Goal: Information Seeking & Learning: Learn about a topic

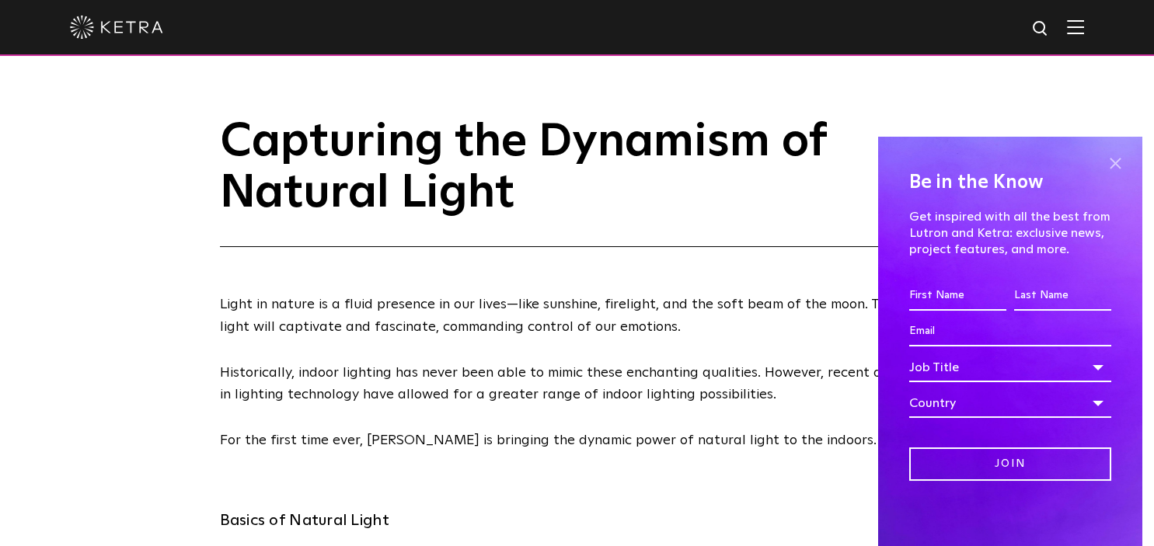
click at [1117, 166] on span at bounding box center [1114, 163] width 23 height 23
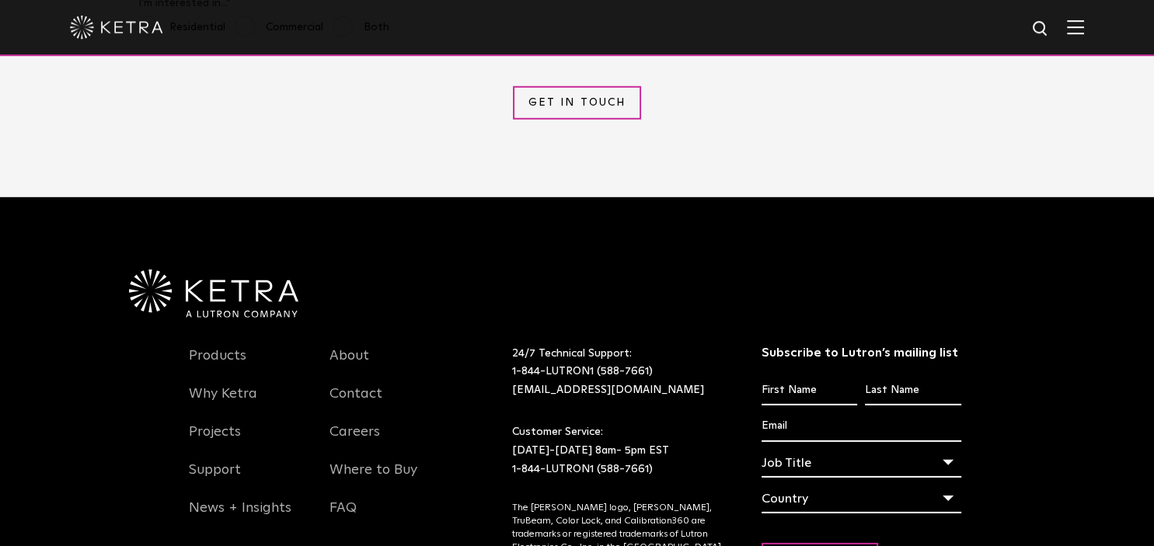
scroll to position [4594, 0]
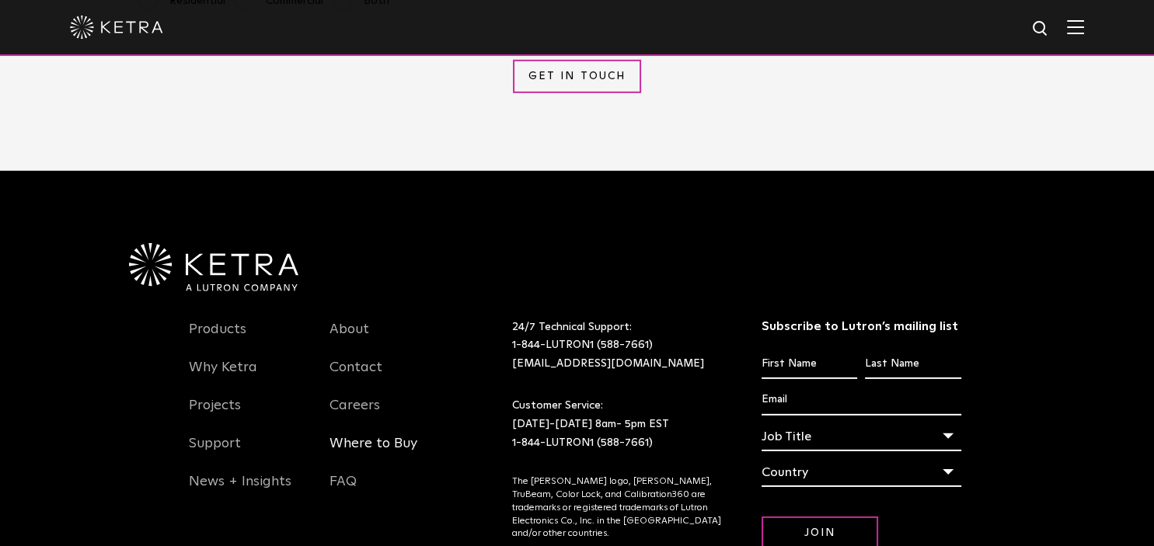
click at [399, 435] on link "Where to Buy" at bounding box center [373, 453] width 88 height 36
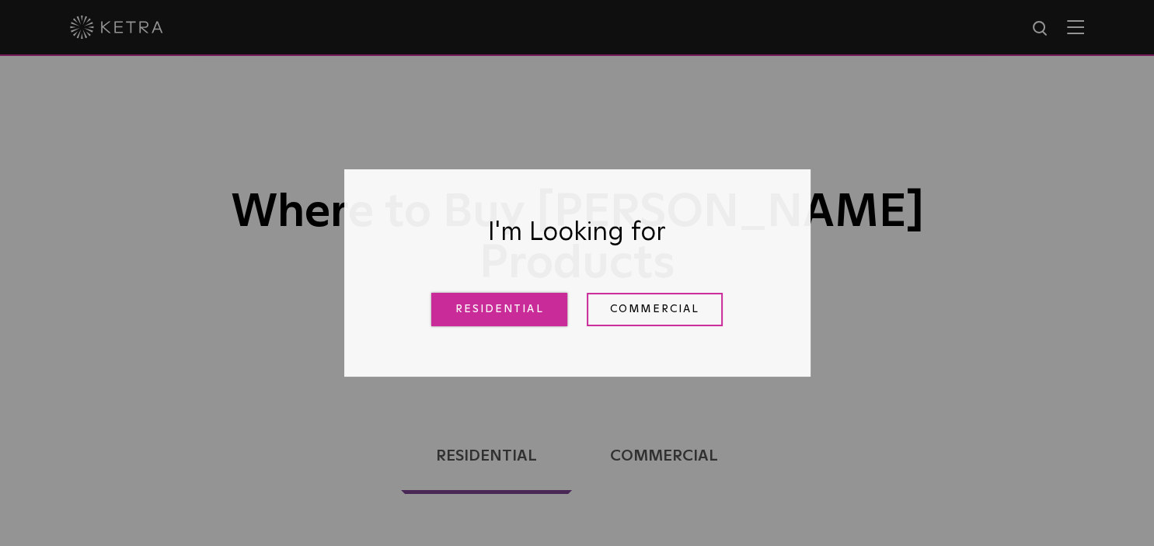
click at [493, 317] on link "Residential" at bounding box center [499, 309] width 136 height 33
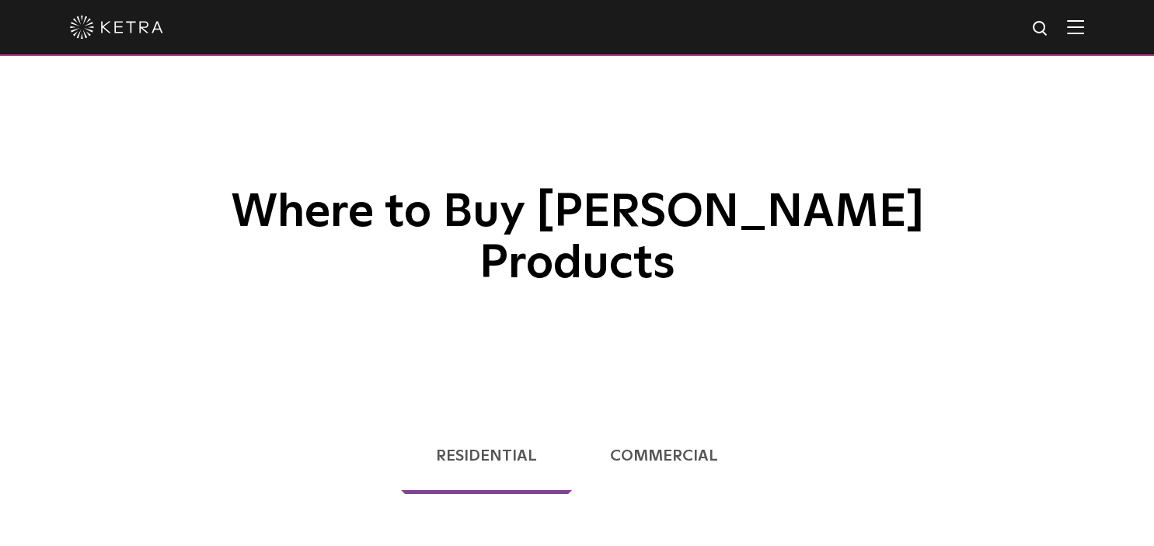
scroll to position [396, 0]
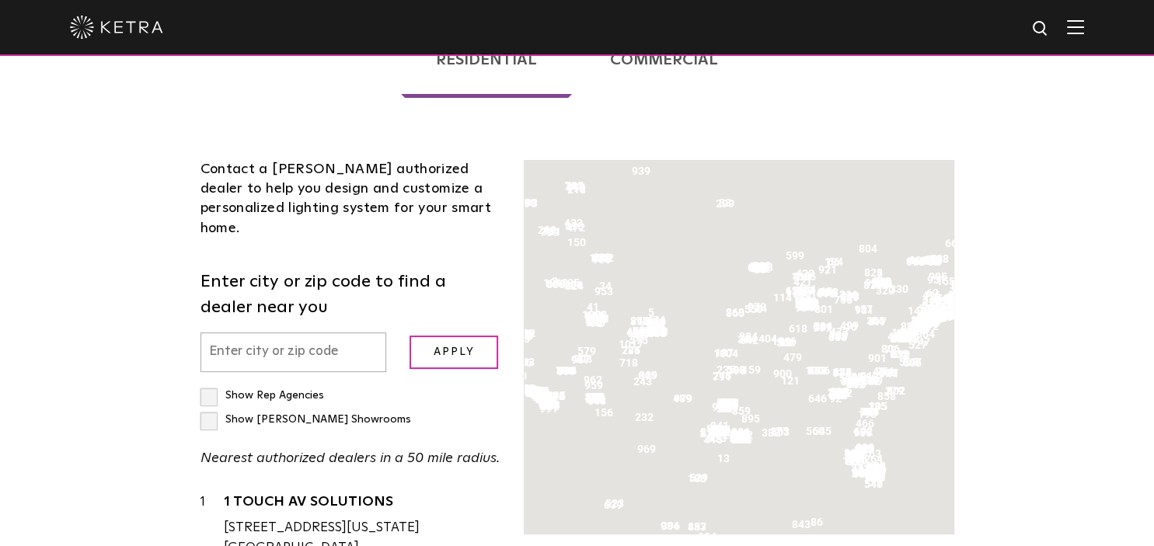
click at [298, 333] on input "text" at bounding box center [293, 353] width 186 height 40
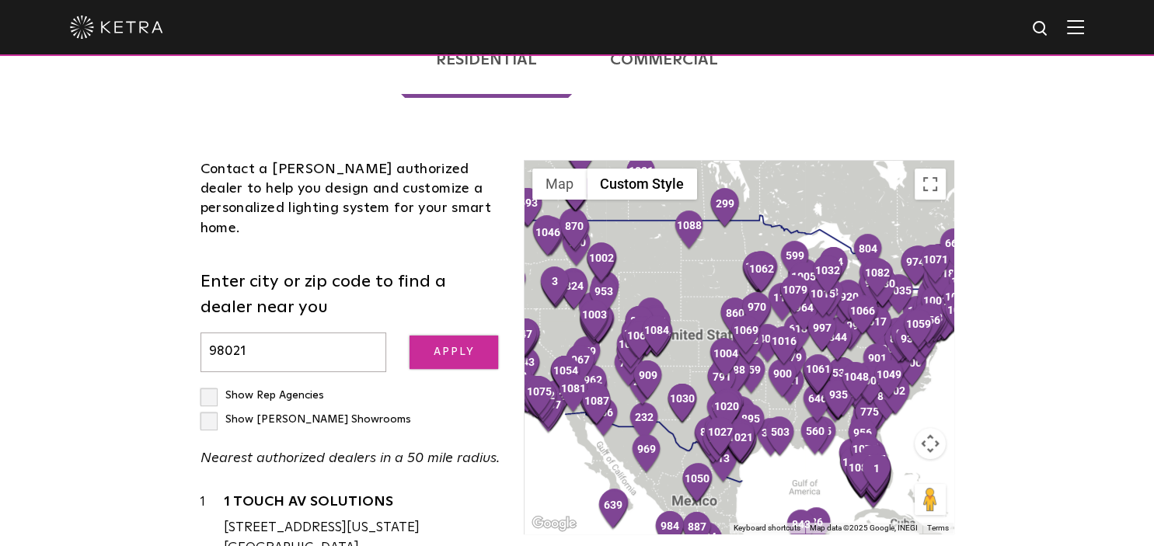
type input "98021"
click at [472, 336] on input "Apply" at bounding box center [453, 352] width 89 height 33
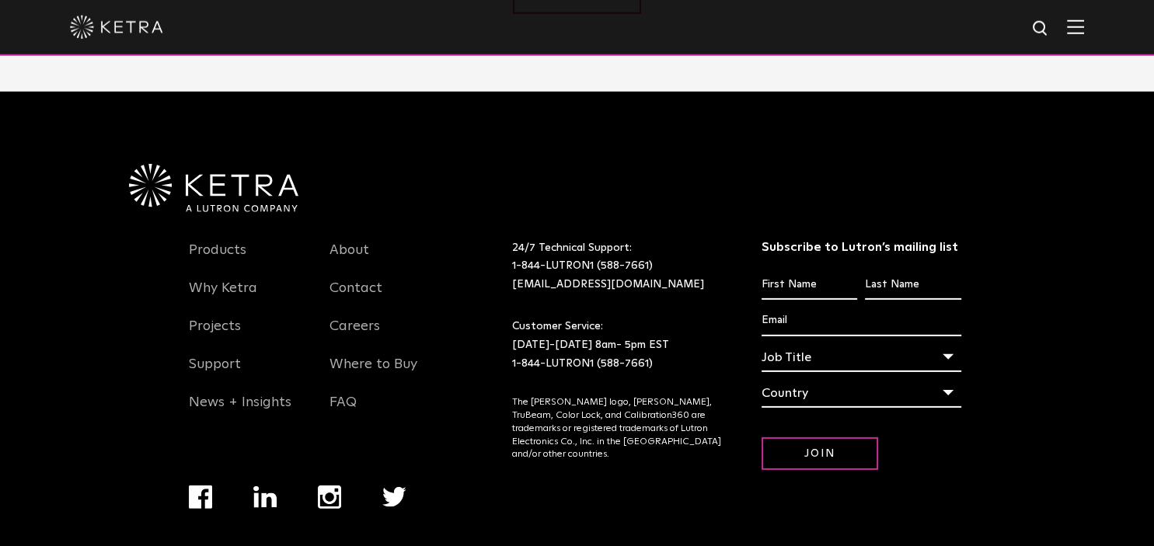
scroll to position [4676, 0]
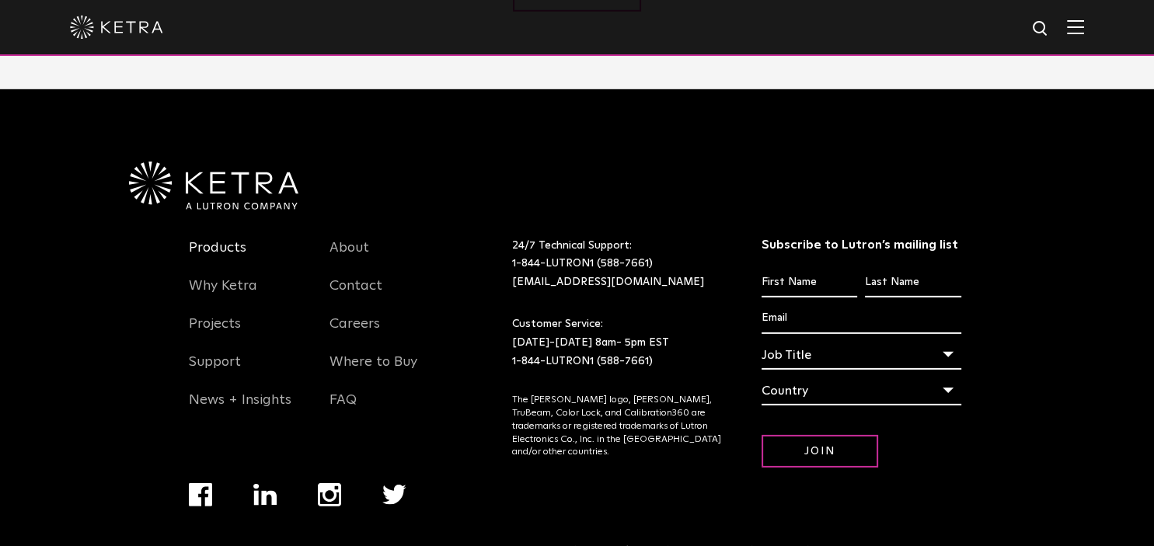
click at [206, 239] on link "Products" at bounding box center [217, 257] width 57 height 36
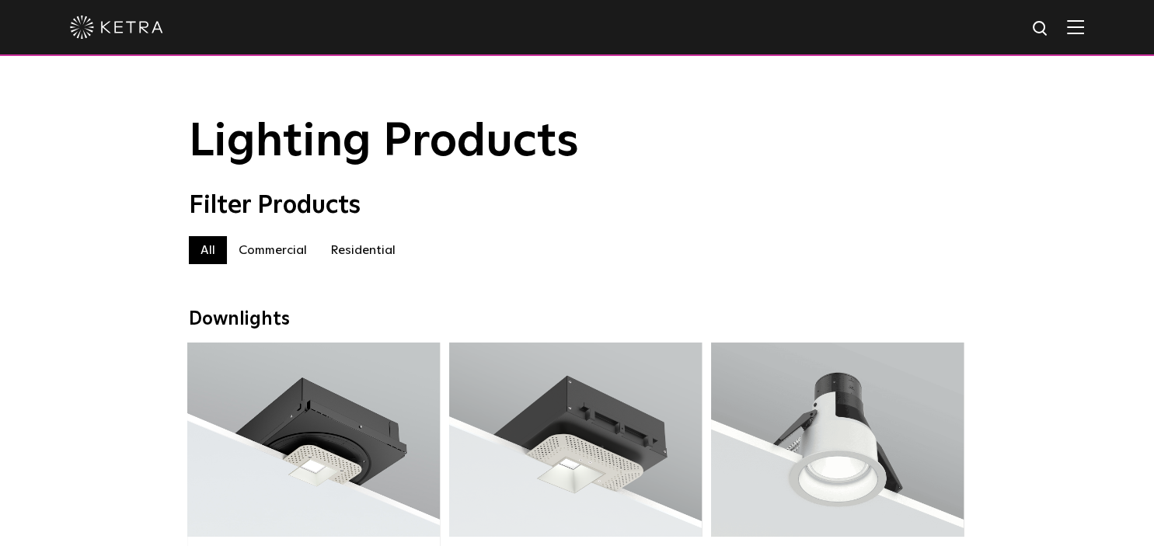
click at [353, 258] on label "Residential" at bounding box center [363, 250] width 89 height 28
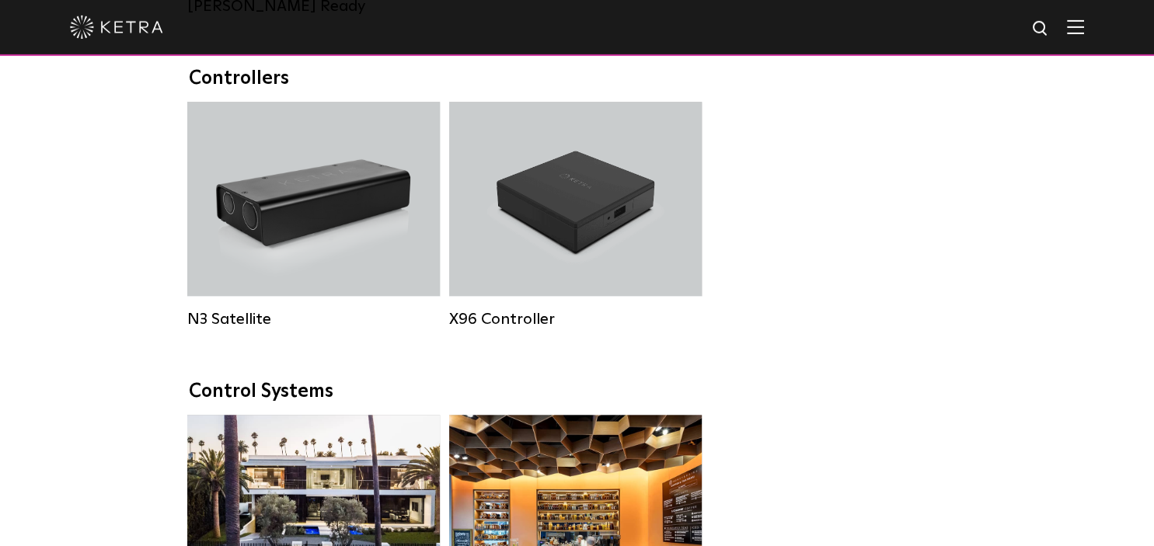
scroll to position [1723, 0]
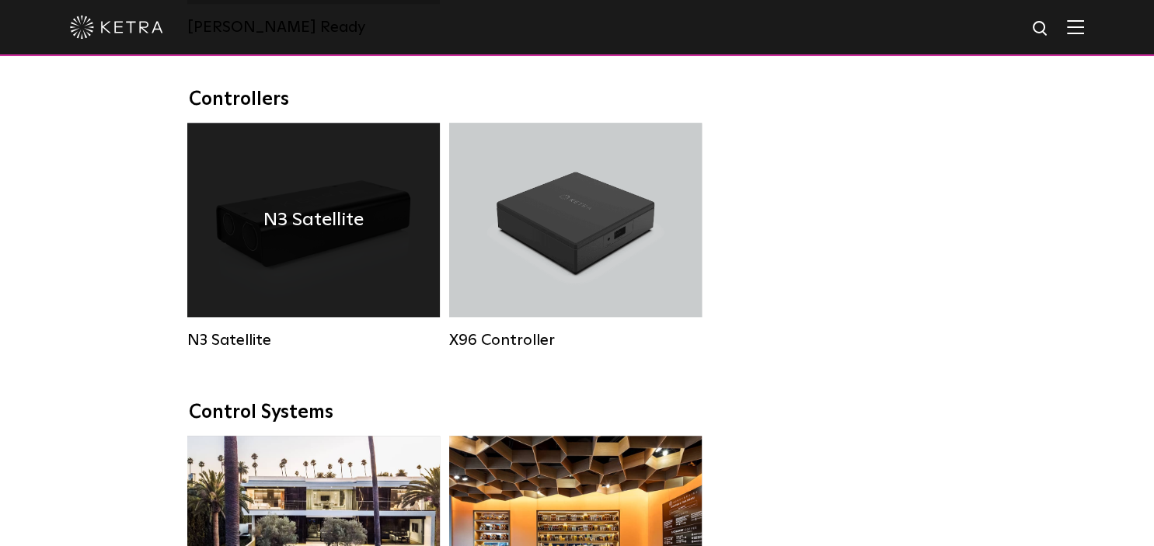
click at [319, 256] on div "N3 Satellite" at bounding box center [313, 220] width 253 height 194
